Goal: Obtain resource: Download file/media

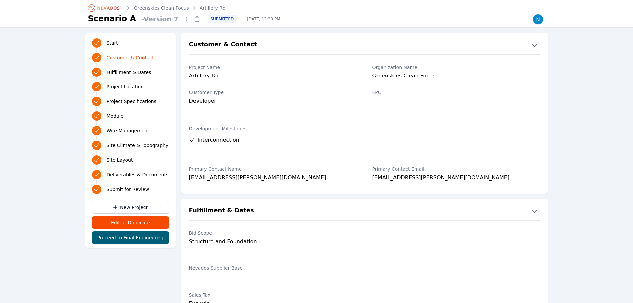
click at [206, 6] on link "Artillery Rd" at bounding box center [213, 8] width 26 height 7
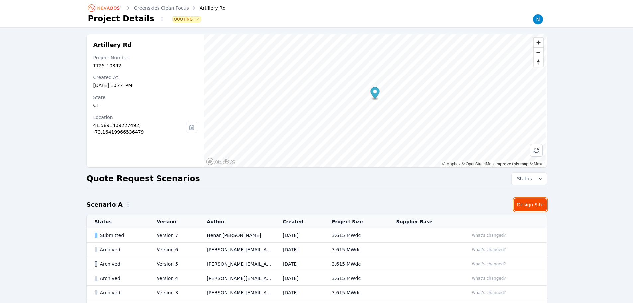
click at [526, 206] on link "Design Site" at bounding box center [530, 204] width 33 height 13
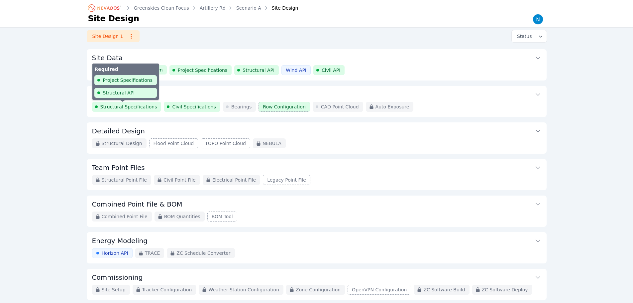
click at [114, 105] on span "Structural Specifications" at bounding box center [128, 106] width 57 height 7
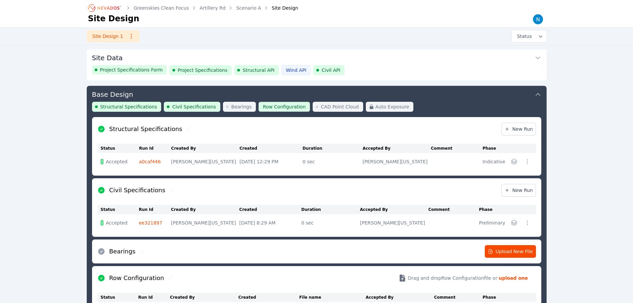
scroll to position [36, 0]
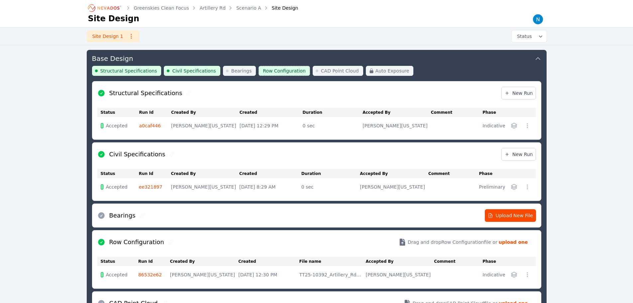
click at [517, 127] on icon "button" at bounding box center [514, 125] width 7 height 7
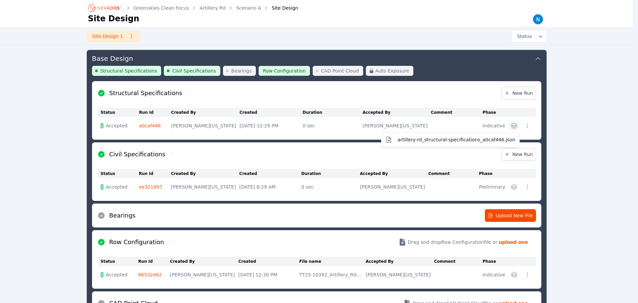
click at [565, 97] on div "Greenskies Clean Focus Artillery Rd Scenario A Site Design Site Design Site Des…" at bounding box center [316, 251] width 633 height 574
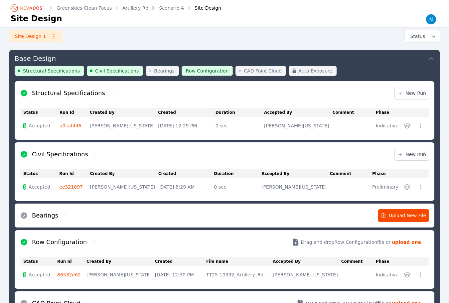
click at [405, 127] on icon "button" at bounding box center [406, 125] width 5 height 5
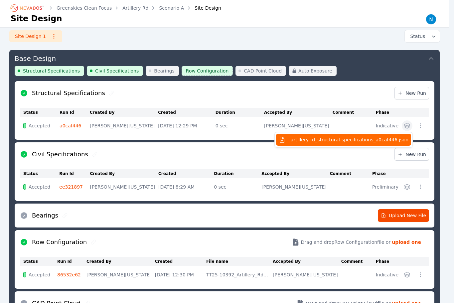
click at [346, 140] on span "artillery-rd_structural-specifications_a0caf446.json" at bounding box center [349, 139] width 118 height 7
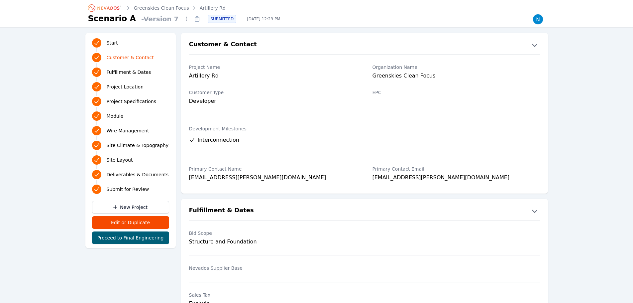
click at [171, 6] on link "Greenskies Clean Focus" at bounding box center [161, 8] width 55 height 7
click at [205, 7] on link "Artillery Rd" at bounding box center [213, 8] width 26 height 7
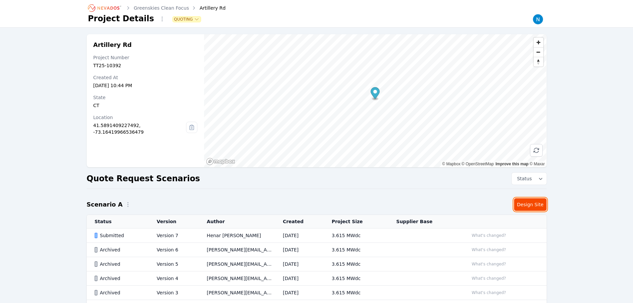
click at [525, 204] on link "Design Site" at bounding box center [530, 204] width 33 height 13
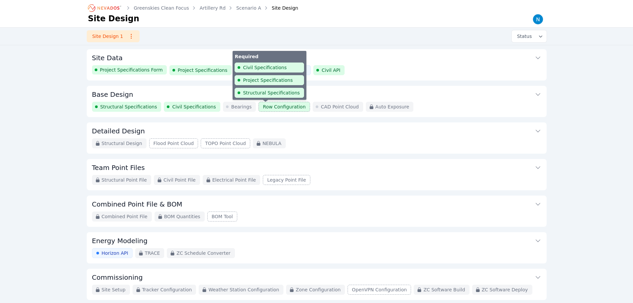
click at [265, 108] on span "Row Configuration" at bounding box center [284, 106] width 43 height 7
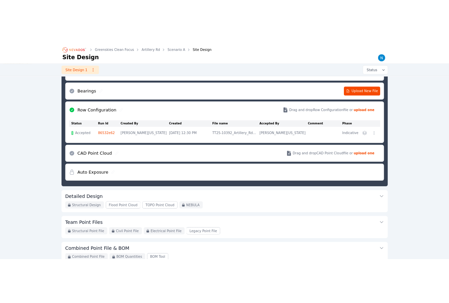
scroll to position [202, 0]
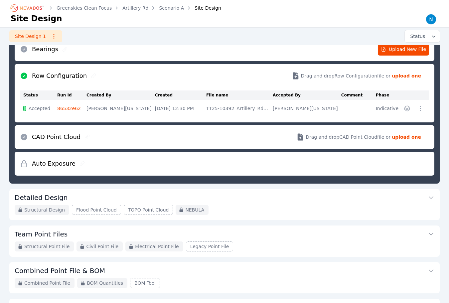
click at [405, 108] on icon "button" at bounding box center [406, 108] width 5 height 5
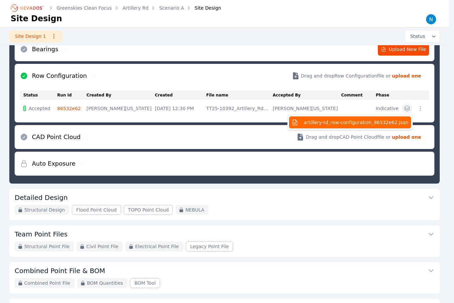
click at [358, 120] on span "artillery-rd_row-configuration_86532e62.json" at bounding box center [355, 122] width 105 height 7
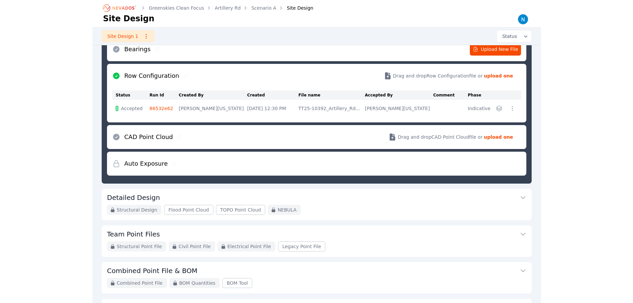
scroll to position [36, 0]
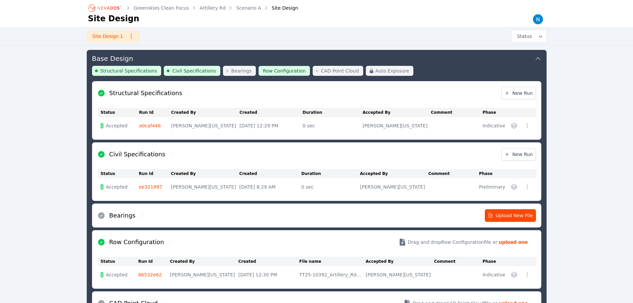
click at [210, 8] on link "Artillery Rd" at bounding box center [213, 8] width 26 height 7
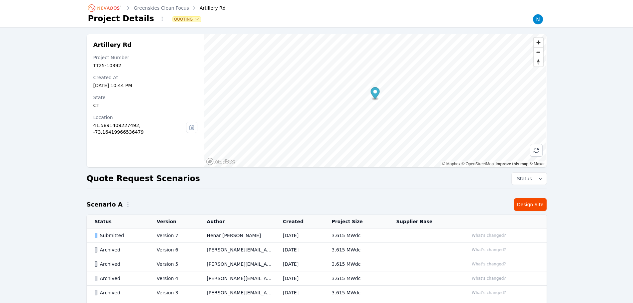
click at [132, 237] on div "Submitted" at bounding box center [120, 235] width 51 height 7
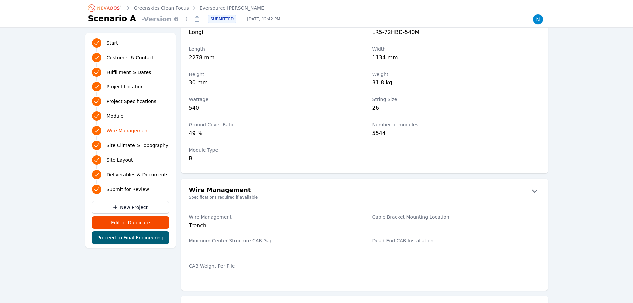
scroll to position [665, 0]
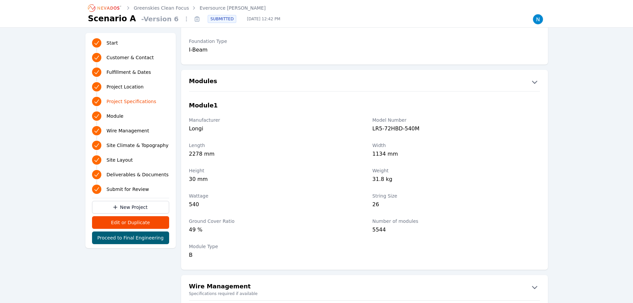
click at [534, 82] on icon "button" at bounding box center [534, 81] width 11 height 11
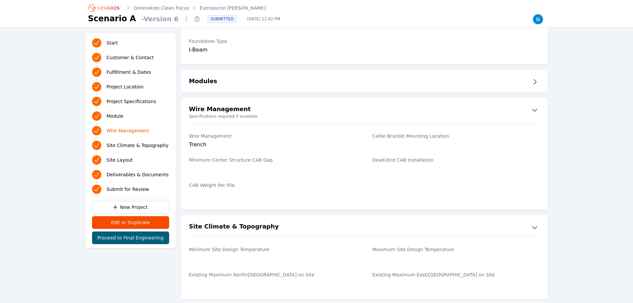
click at [534, 82] on icon "button" at bounding box center [534, 81] width 11 height 11
